Goal: Task Accomplishment & Management: Manage account settings

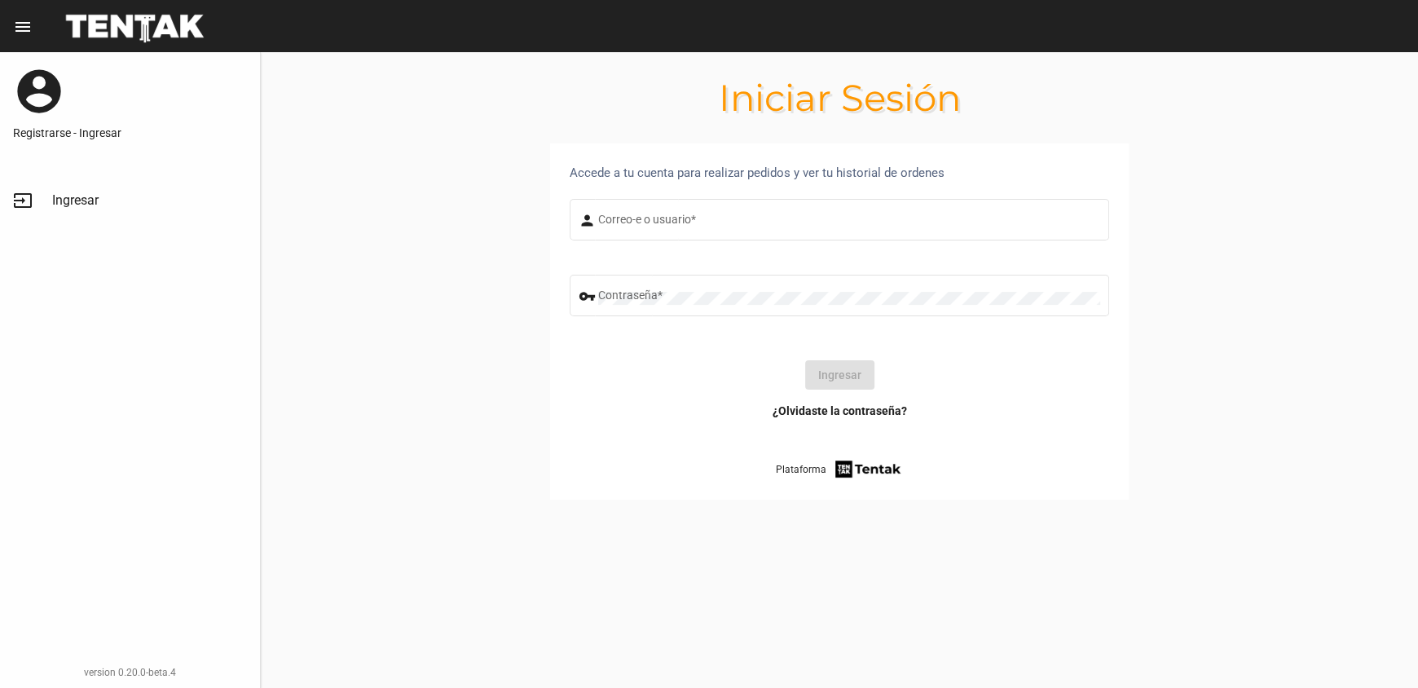
type input "[PERSON_NAME]"
click at [741, 360] on form "person [PERSON_NAME]-e o usuario * vpn_key Contraseña * Ingresar" at bounding box center [840, 299] width 540 height 207
click at [845, 385] on button "Ingresar" at bounding box center [839, 374] width 69 height 29
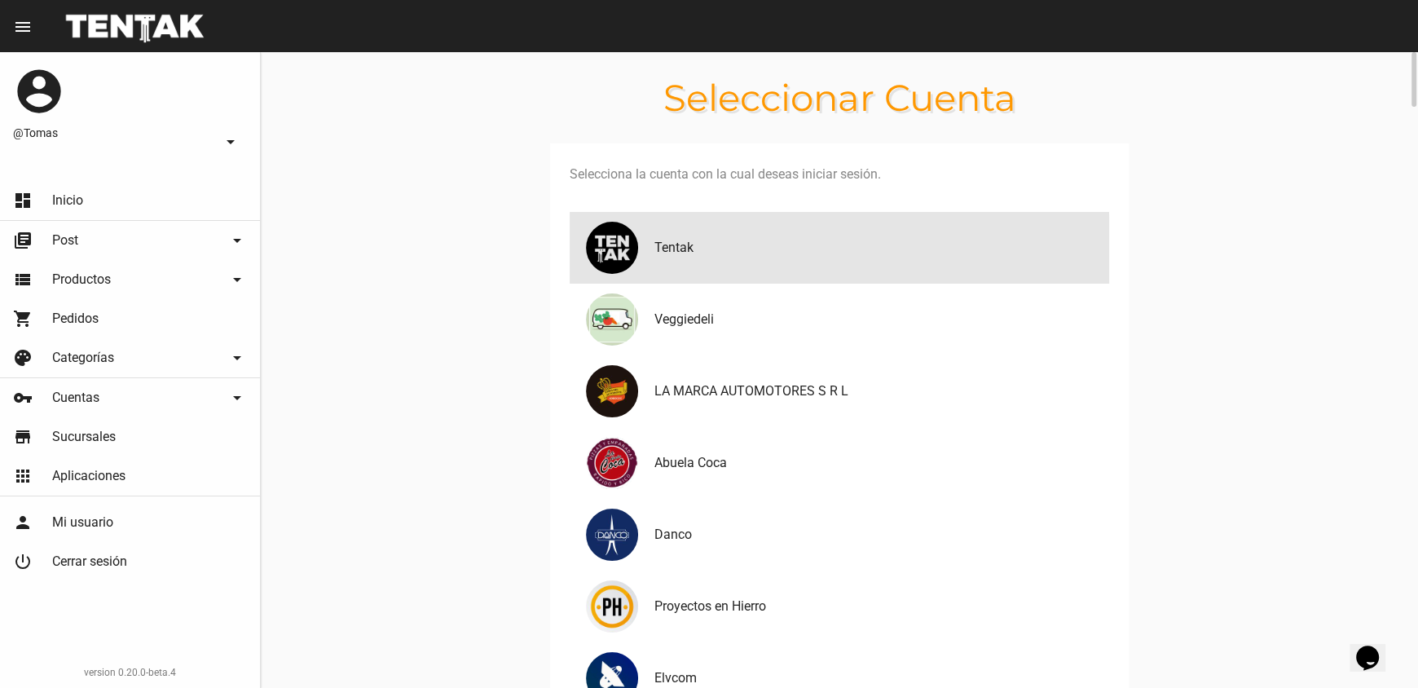
click at [674, 267] on div "Tentak" at bounding box center [840, 248] width 540 height 72
click at [594, 265] on img at bounding box center [612, 247] width 59 height 59
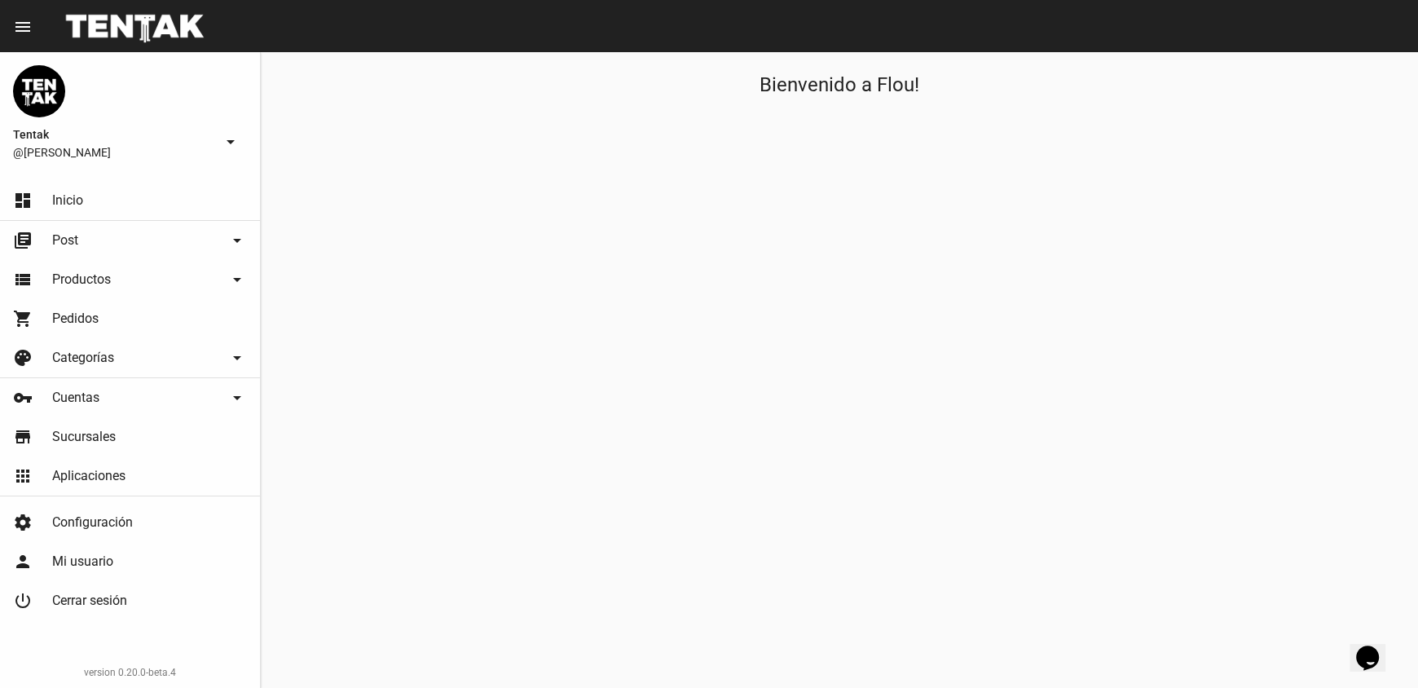
click at [375, 457] on div "Bienvenido a Flou!" at bounding box center [840, 370] width 1158 height 636
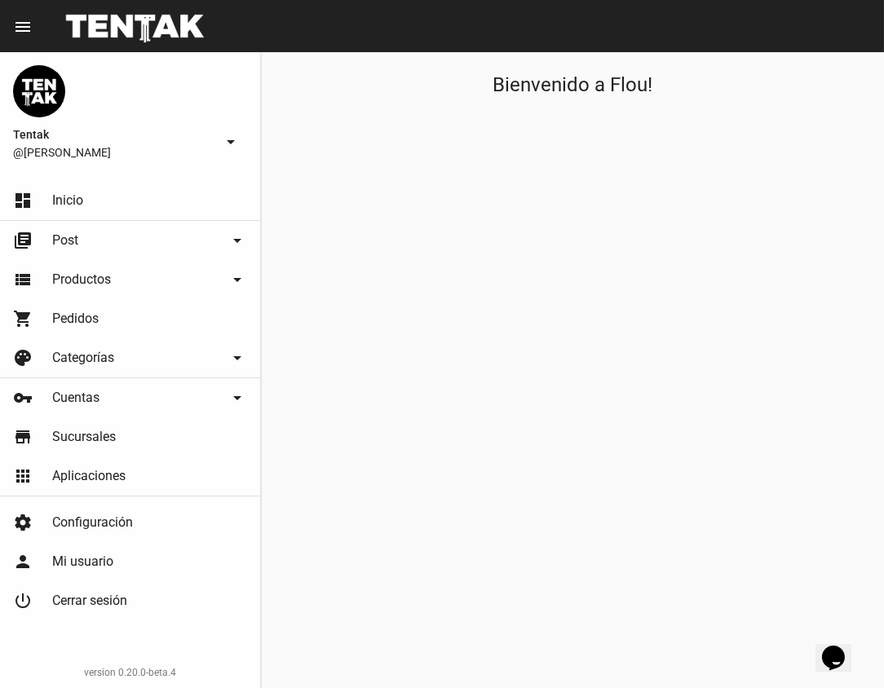
click at [296, 210] on div "Bienvenido a Flou!" at bounding box center [572, 370] width 623 height 636
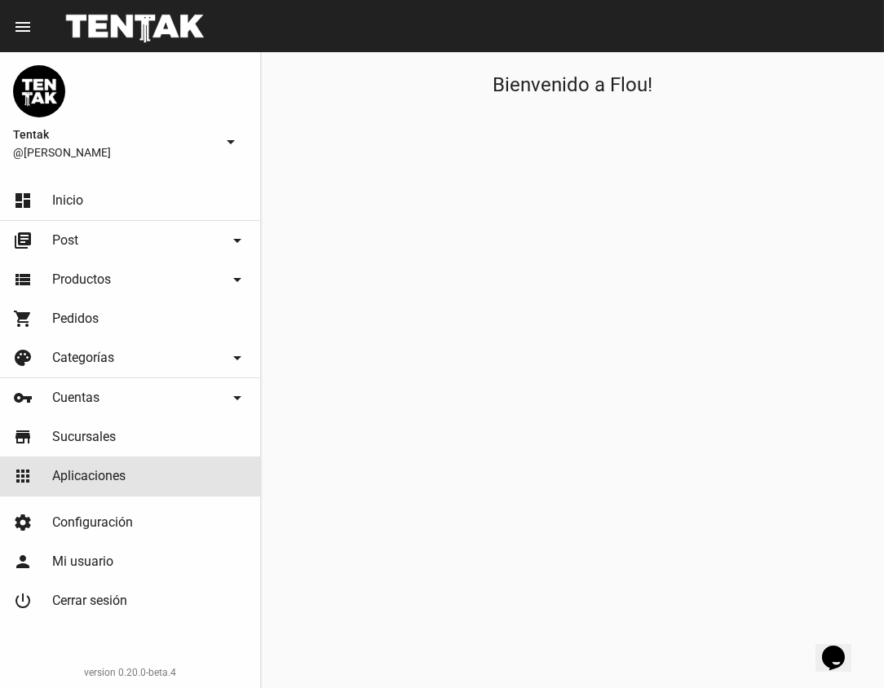
drag, startPoint x: 91, startPoint y: 482, endPoint x: 172, endPoint y: 476, distance: 80.9
click at [90, 482] on span "Aplicaciones" at bounding box center [88, 476] width 73 height 16
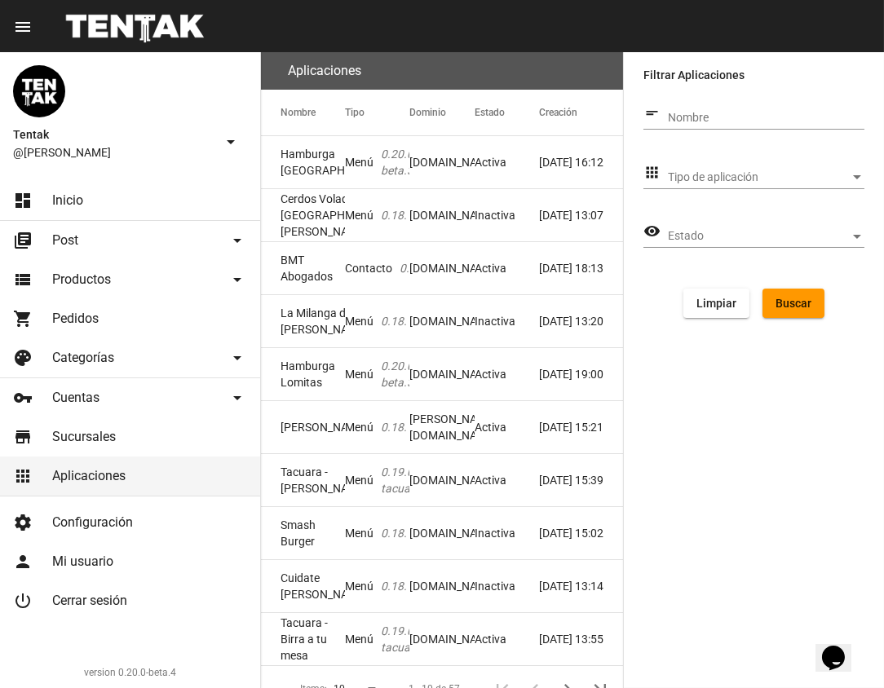
click at [64, 321] on span "Pedidos" at bounding box center [75, 319] width 46 height 16
